Goal: Information Seeking & Learning: Learn about a topic

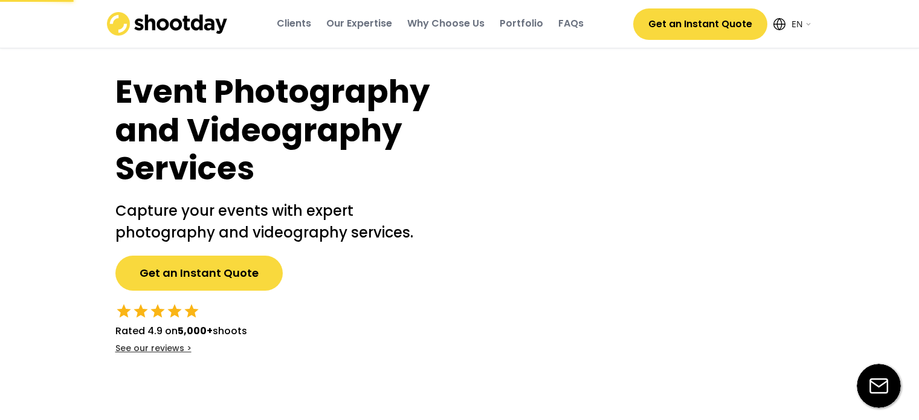
select select ""en""
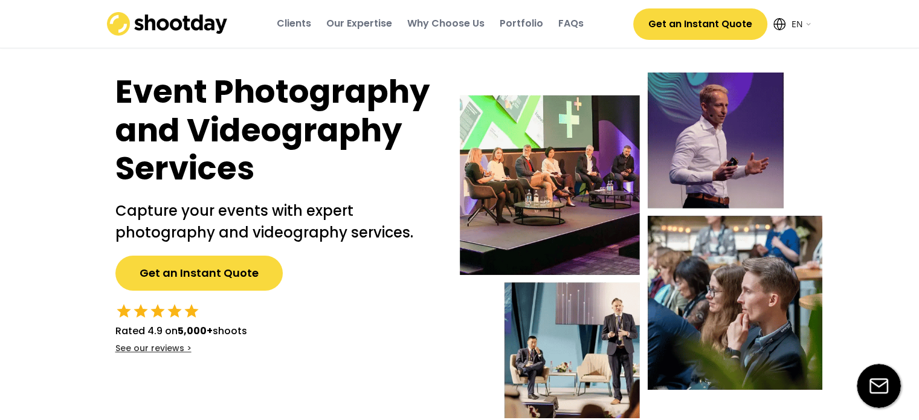
click at [524, 28] on div "Portfolio" at bounding box center [521, 23] width 43 height 13
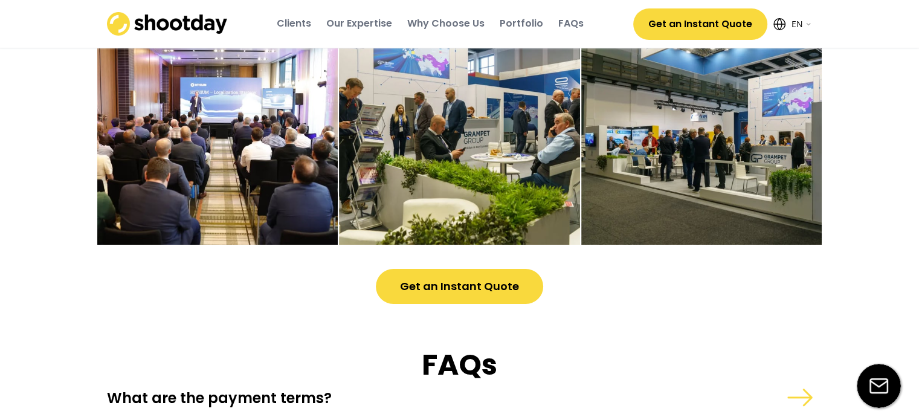
scroll to position [3205, 0]
